Goal: Task Accomplishment & Management: Complete application form

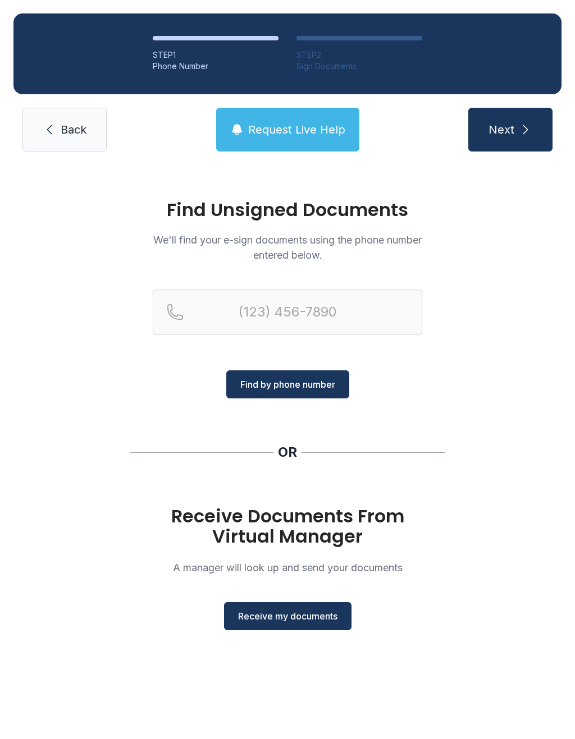
click at [294, 622] on span "Receive my documents" at bounding box center [287, 615] width 99 height 13
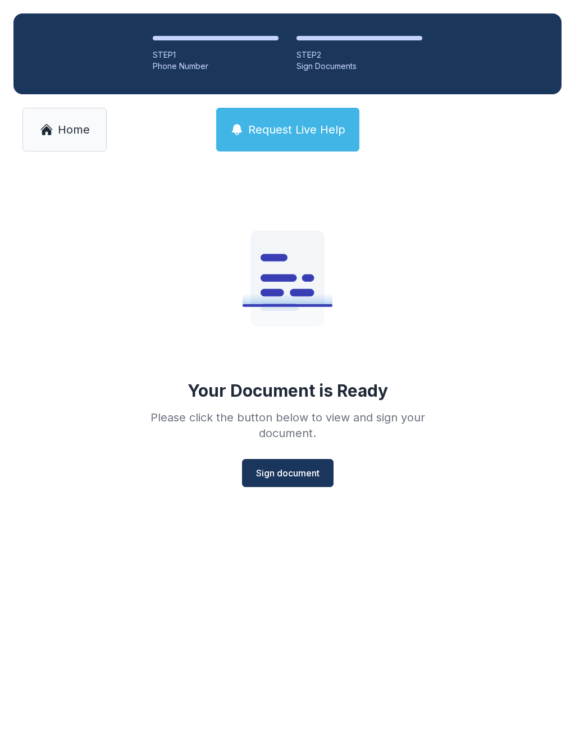
click at [309, 467] on span "Sign document" at bounding box center [287, 472] width 63 height 13
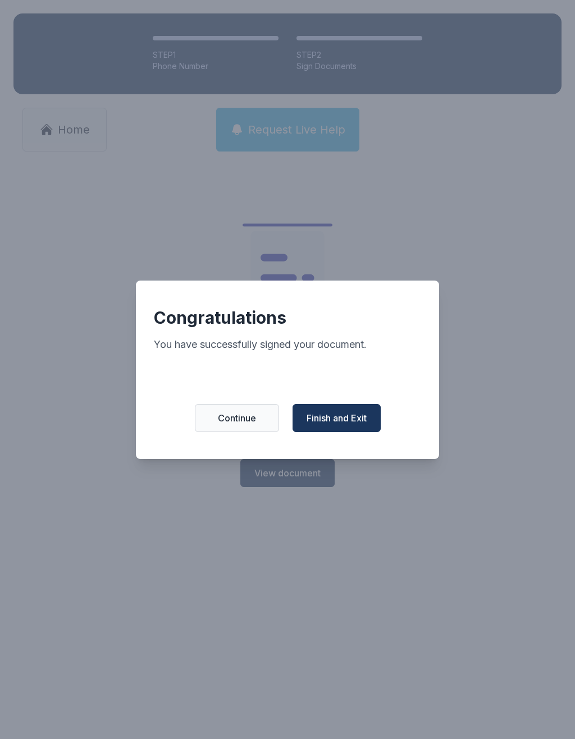
click at [350, 425] on span "Finish and Exit" at bounding box center [336, 417] width 60 height 13
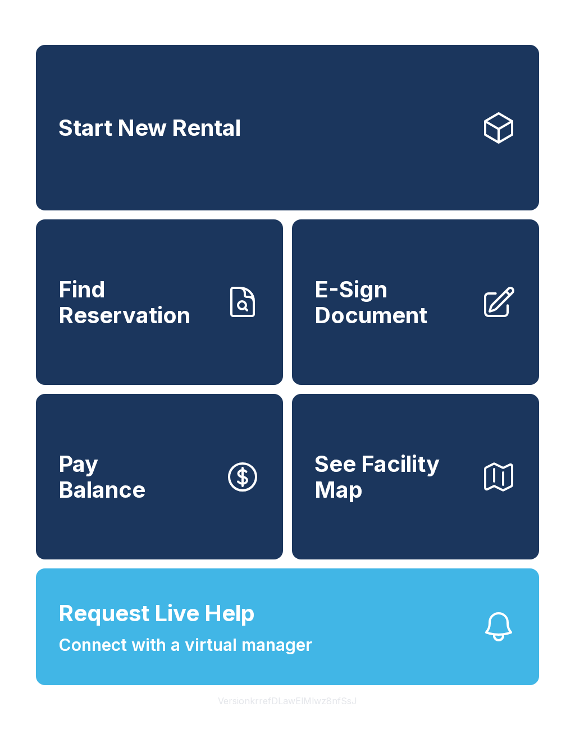
click at [409, 324] on span "E-Sign Document" at bounding box center [392, 302] width 157 height 51
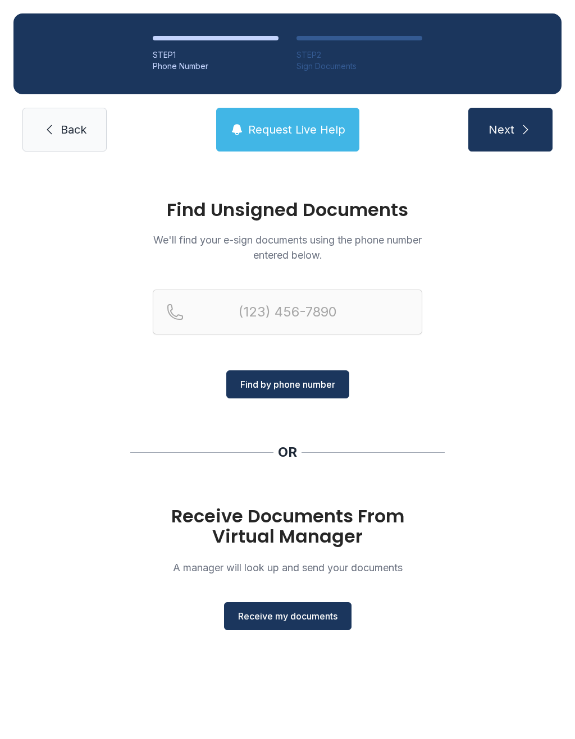
click at [324, 617] on span "Receive my documents" at bounding box center [287, 615] width 99 height 13
